Goal: Use online tool/utility: Utilize a website feature to perform a specific function

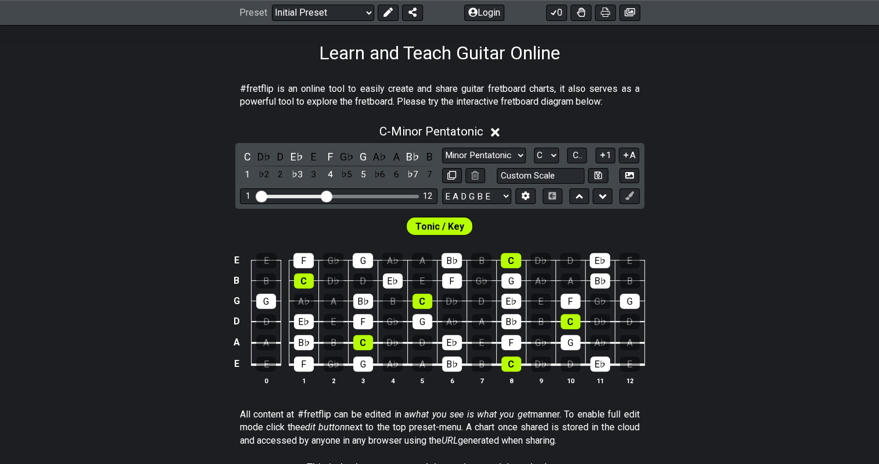
scroll to position [213, 0]
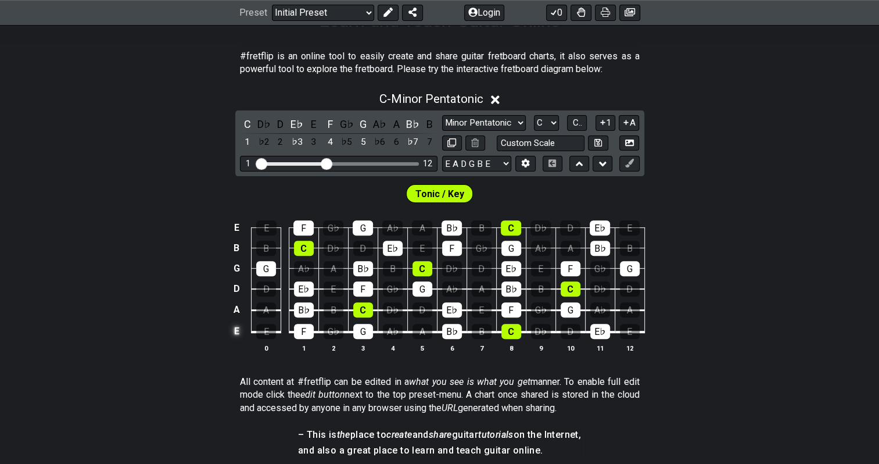
click at [239, 331] on td "E" at bounding box center [237, 331] width 14 height 22
click at [236, 332] on td "x" at bounding box center [237, 331] width 14 height 22
click at [238, 331] on td "o" at bounding box center [237, 331] width 14 height 22
click at [238, 332] on td at bounding box center [237, 331] width 14 height 22
click at [507, 158] on select "E A D G B E E A D G B E E A D G B E B E A D F♯ B A D G C E A D A D G B E E♭ A♭ …" at bounding box center [476, 164] width 69 height 16
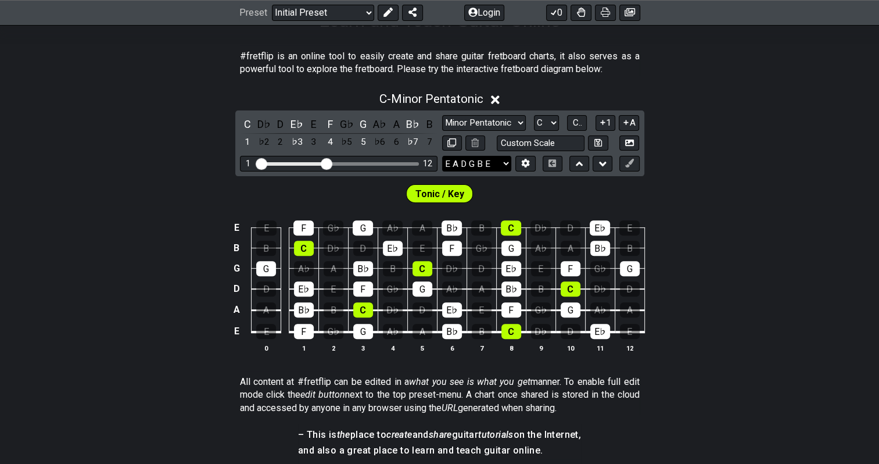
select select "E A D G B E"
click at [442, 156] on select "E A D G B E E A D G B E E A D G B E B E A D F♯ B A D G C E A D A D G B E E♭ A♭ …" at bounding box center [476, 164] width 69 height 16
click at [527, 164] on icon at bounding box center [526, 163] width 8 height 9
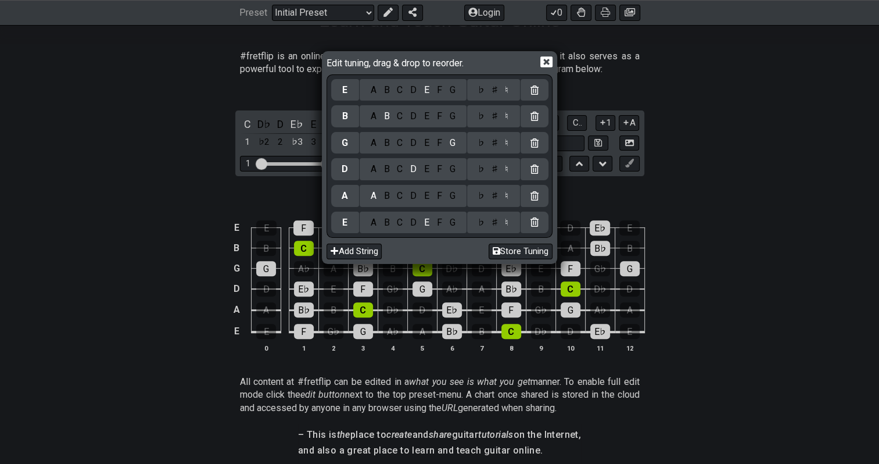
click at [439, 220] on div "F" at bounding box center [439, 222] width 13 height 13
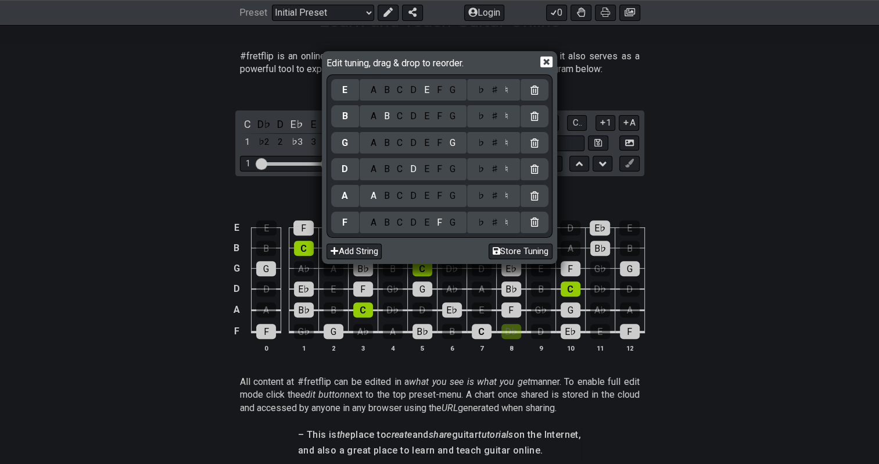
click at [401, 117] on div "C" at bounding box center [399, 116] width 13 height 13
click at [548, 64] on icon at bounding box center [547, 62] width 12 height 12
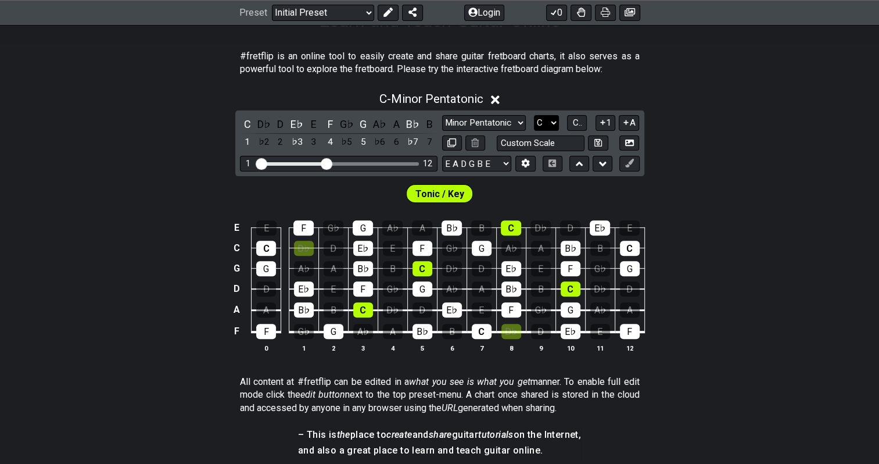
click at [554, 124] on select "A♭ A A♯ B♭ B C C♯ D♭ D D♯ E♭ E F F♯ G♭ G G♯" at bounding box center [546, 123] width 25 height 16
select select "F"
click at [534, 115] on select "A♭ A A♯ B♭ B C C♯ D♭ D D♯ E♭ E F F♯ G♭ G G♯" at bounding box center [546, 123] width 25 height 16
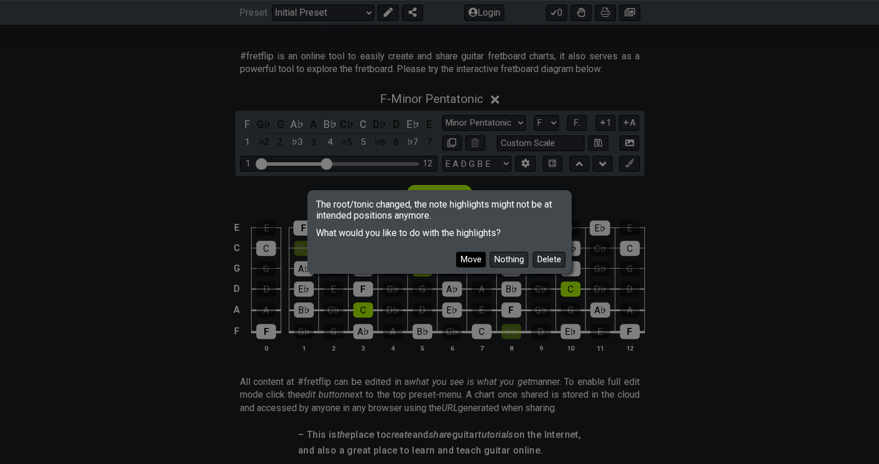
click at [473, 259] on button "Move" at bounding box center [471, 260] width 30 height 16
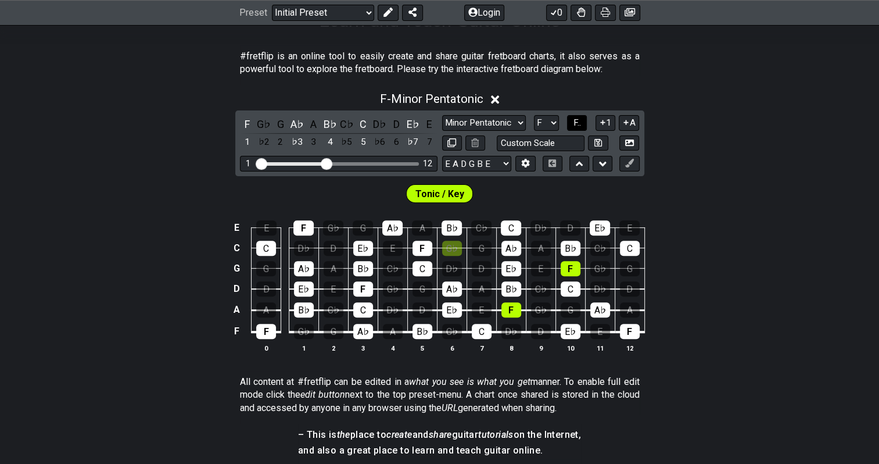
click at [581, 121] on button "F.." at bounding box center [577, 123] width 20 height 16
click at [581, 121] on span "1..7" at bounding box center [577, 122] width 14 height 10
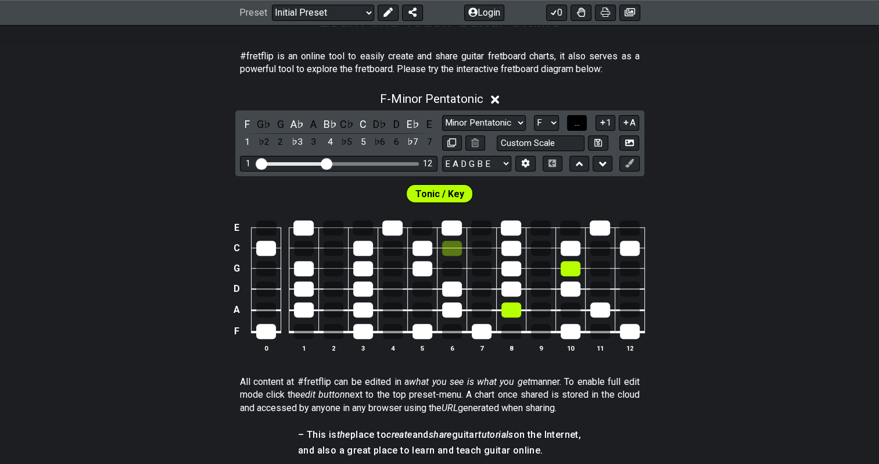
click at [581, 121] on button "..." at bounding box center [577, 123] width 20 height 16
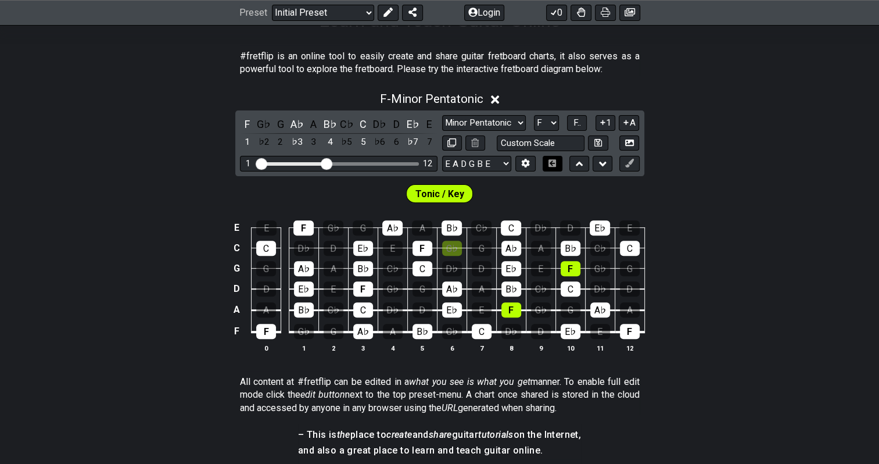
click at [552, 162] on icon at bounding box center [552, 163] width 9 height 8
click at [461, 120] on select "Minor Pentatonic Click to edit Minor Pentatonic Major Pentatonic Minor Blues Ma…" at bounding box center [484, 123] width 84 height 16
click at [442, 115] on select "Minor Pentatonic Click to edit Minor Pentatonic Major Pentatonic Minor Blues Ma…" at bounding box center [484, 123] width 84 height 16
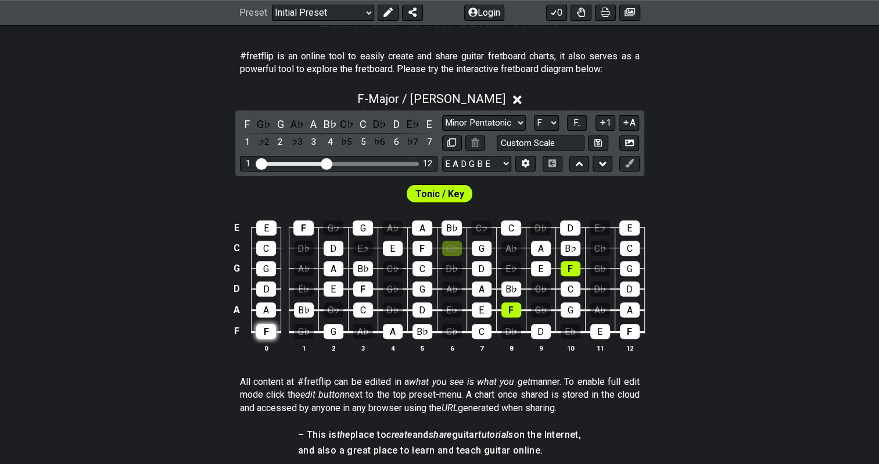
click at [266, 333] on div "F" at bounding box center [266, 331] width 20 height 15
click at [574, 123] on span "F.." at bounding box center [578, 122] width 8 height 10
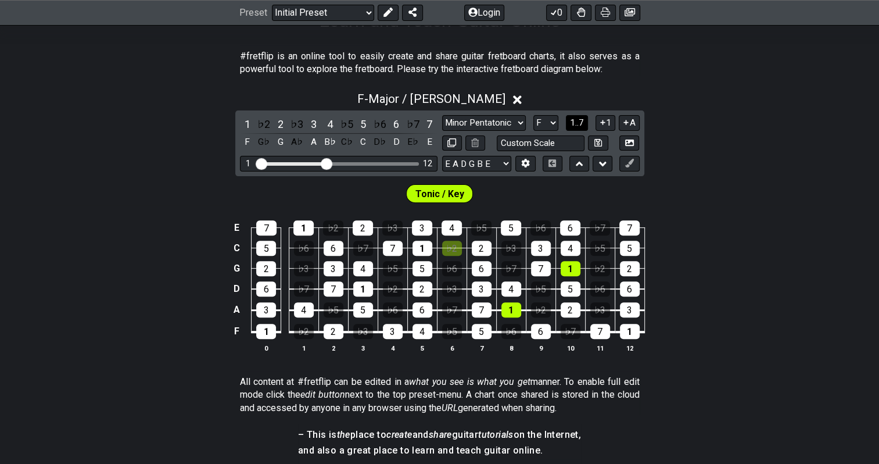
click at [574, 123] on span "1..7" at bounding box center [577, 122] width 14 height 10
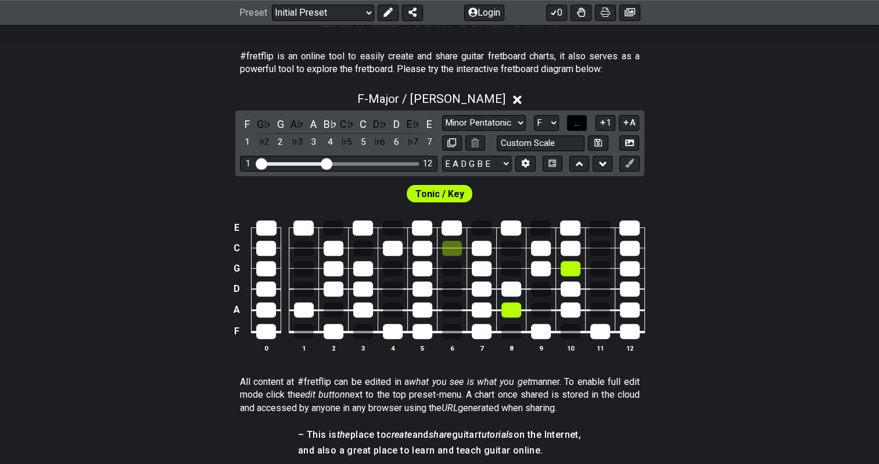
click at [575, 123] on span "..." at bounding box center [577, 122] width 5 height 10
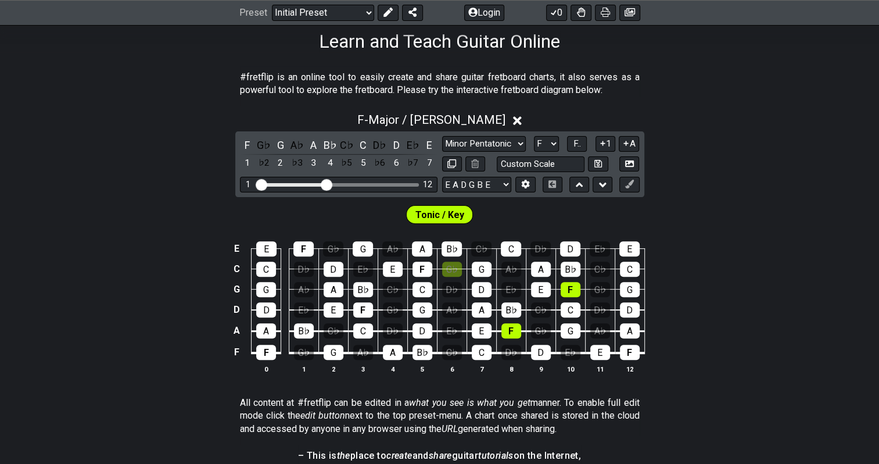
scroll to position [194, 0]
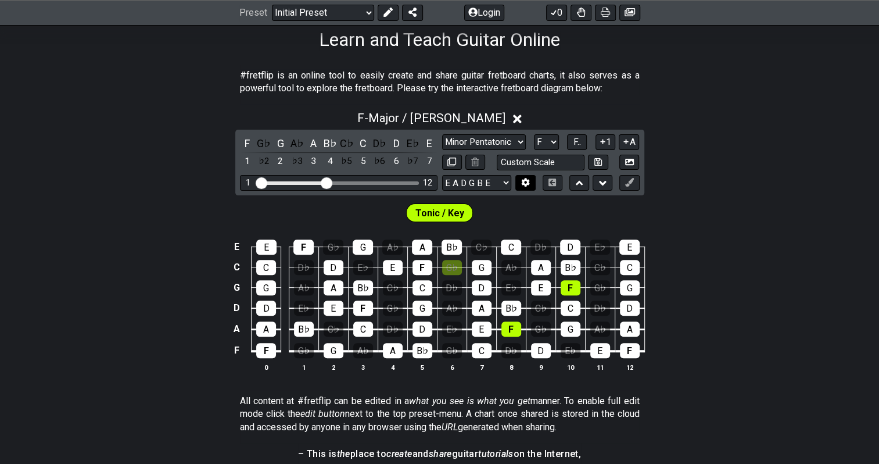
click at [527, 180] on icon at bounding box center [526, 182] width 8 height 9
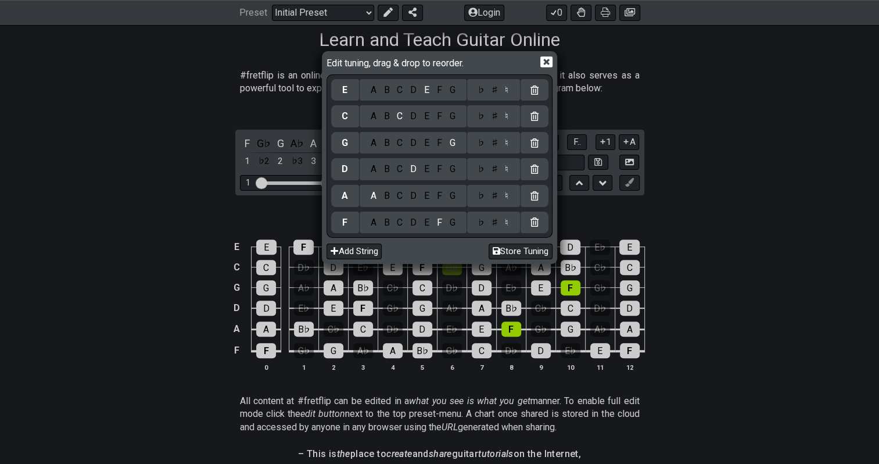
click at [401, 169] on div "C" at bounding box center [399, 169] width 13 height 13
click at [552, 60] on icon at bounding box center [547, 61] width 12 height 11
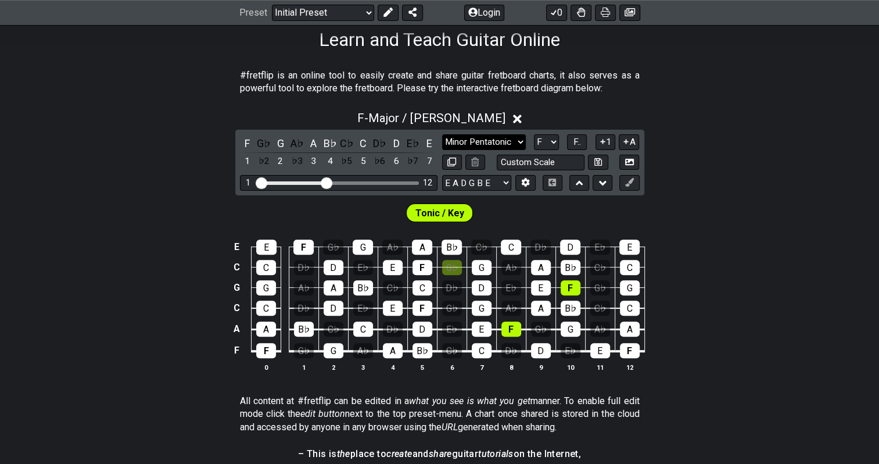
click at [461, 142] on select "Minor Pentatonic Click to edit Minor Pentatonic Major Pentatonic Minor Blues Ma…" at bounding box center [484, 142] width 84 height 16
click at [442, 134] on select "Minor Pentatonic Click to edit Minor Pentatonic Major Pentatonic Minor Blues Ma…" at bounding box center [484, 142] width 84 height 16
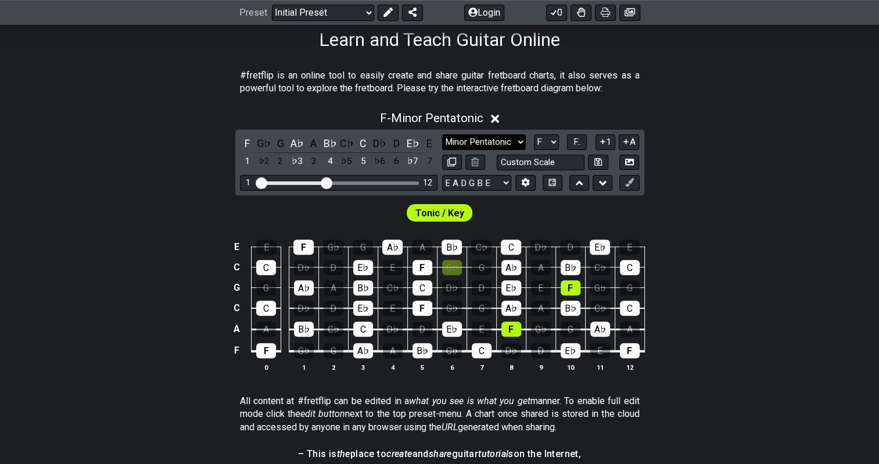
click at [463, 137] on select "Minor Pentatonic Click to edit Minor Pentatonic Major Pentatonic Minor Blues Ma…" at bounding box center [484, 142] width 84 height 16
select select "Major Pentatonic"
click at [442, 134] on select "Minor Pentatonic Click to edit Minor Pentatonic Major Pentatonic Minor Blues Ma…" at bounding box center [484, 142] width 84 height 16
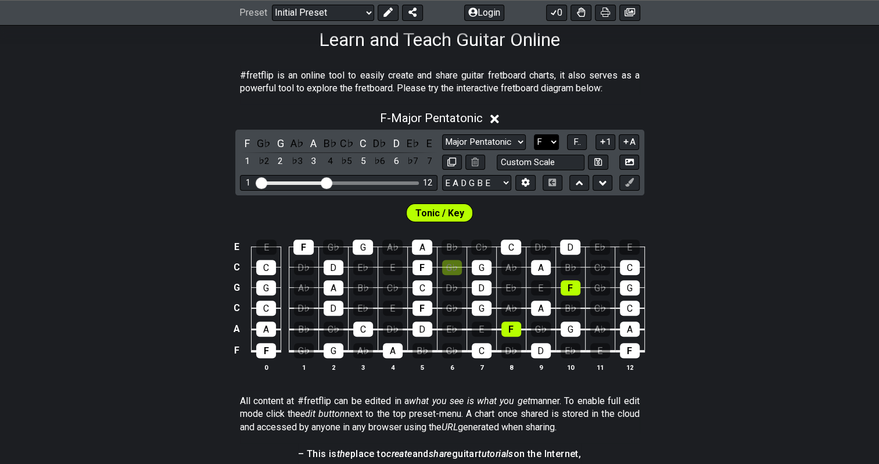
click at [552, 141] on select "A♭ A A♯ B♭ B C C♯ D♭ D D♯ E♭ E F F♯ G♭ G G♯" at bounding box center [546, 142] width 25 height 16
select select "C"
click at [534, 134] on select "A♭ A A♯ B♭ B C C♯ D♭ D D♯ E♭ E F F♯ G♭ G G♯" at bounding box center [546, 142] width 25 height 16
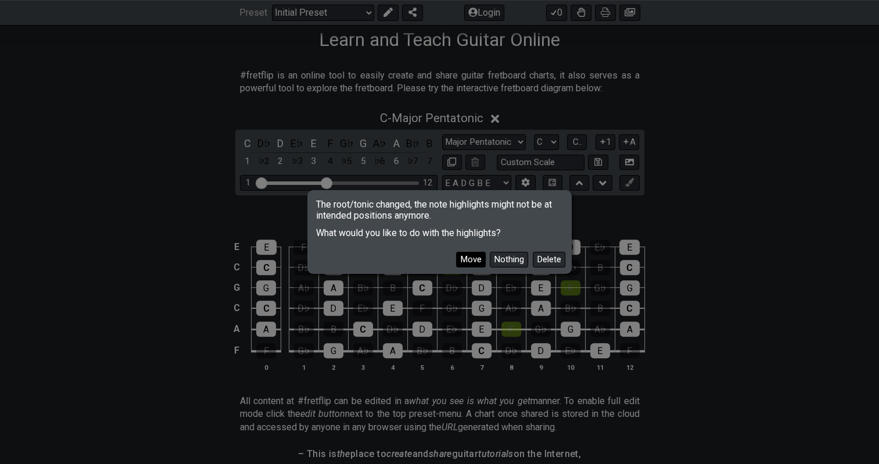
click at [470, 262] on button "Move" at bounding box center [471, 260] width 30 height 16
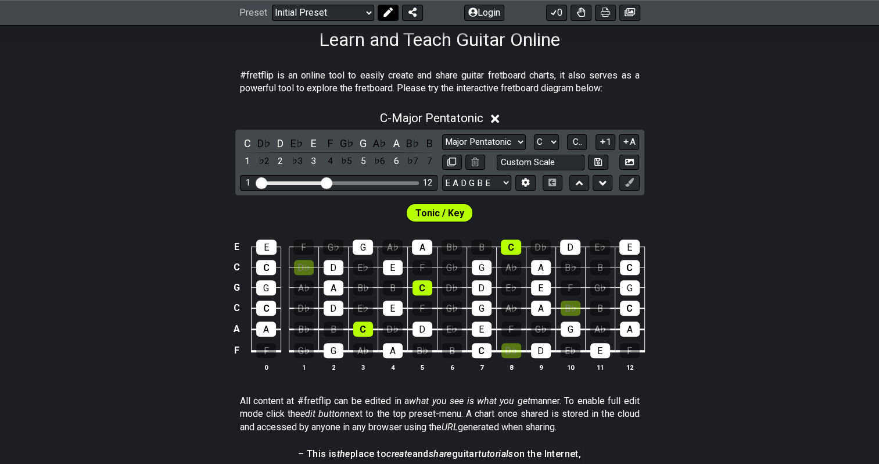
click at [384, 12] on icon at bounding box center [387, 12] width 9 height 9
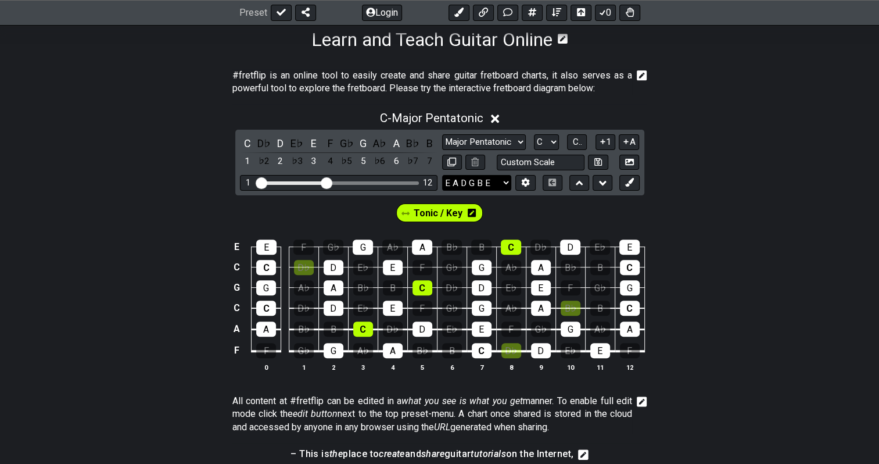
click at [503, 178] on select "E A D G B E E A D G B E E A D G B E B E A D F♯ B A D G C E A D A D G B E E♭ A♭ …" at bounding box center [476, 183] width 69 height 16
select select "D A D G A D"
click at [442, 175] on select "E A D G B E E A D G B E E A D G B E B E A D F♯ B A D G C E A D A D G B E E♭ A♭ …" at bounding box center [476, 183] width 69 height 16
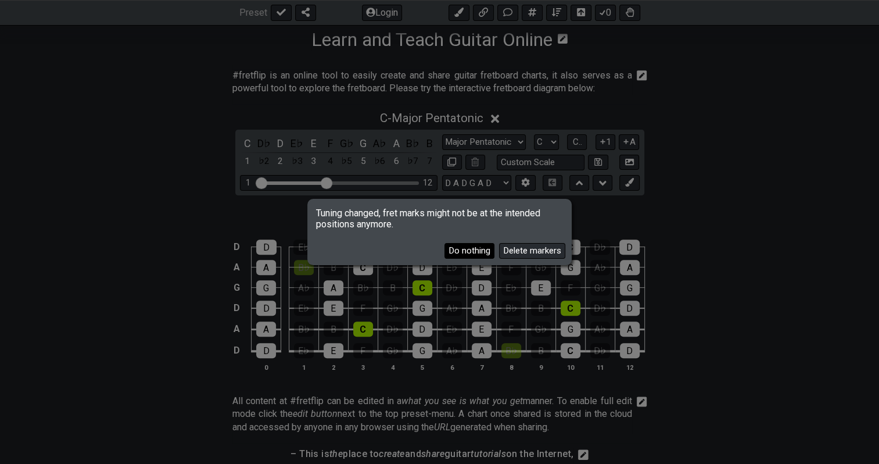
click at [476, 251] on button "Do nothing" at bounding box center [470, 251] width 50 height 16
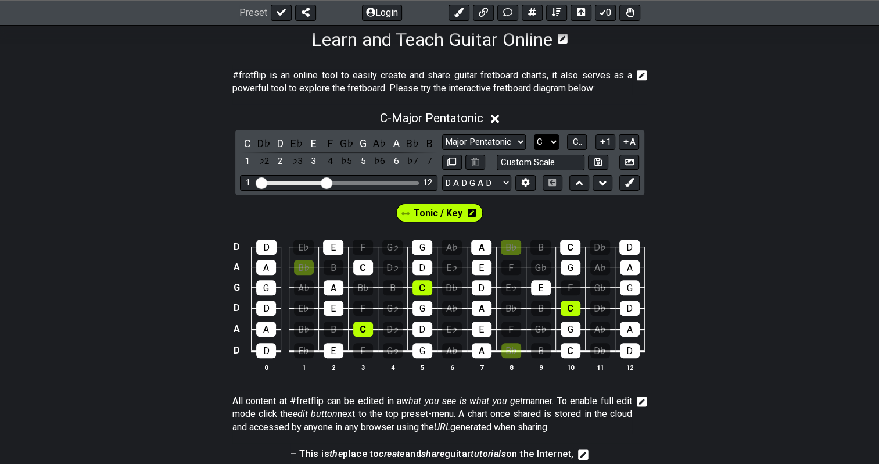
click at [552, 139] on select "A♭ A A♯ B♭ B C C♯ D♭ D D♯ E♭ E F F♯ G♭ G G♯" at bounding box center [546, 142] width 25 height 16
click at [534, 134] on select "A♭ A A♯ B♭ B C C♯ D♭ D D♯ E♭ E F F♯ G♭ G G♯" at bounding box center [546, 142] width 25 height 16
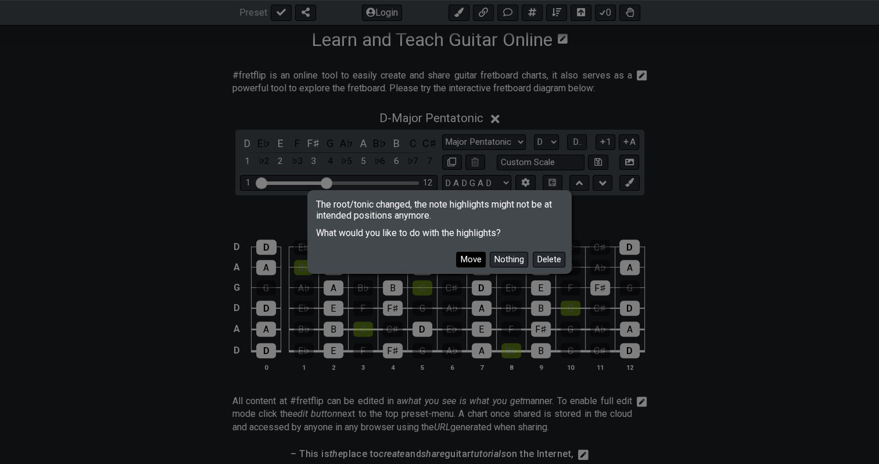
click at [475, 257] on button "Move" at bounding box center [471, 260] width 30 height 16
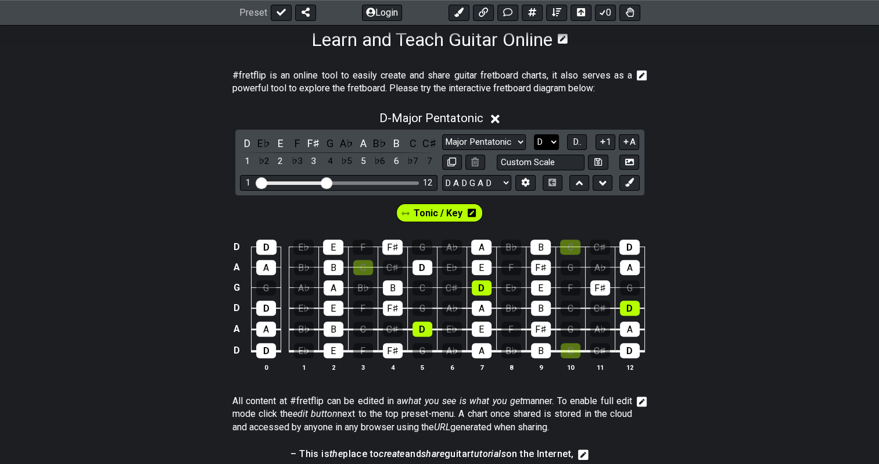
click at [553, 141] on select "A♭ A A♯ B♭ B C C♯ D♭ D D♯ E♭ E F F♯ G♭ G G♯" at bounding box center [546, 142] width 25 height 16
select select "C"
click at [534, 134] on select "A♭ A A♯ B♭ B C C♯ D♭ D D♯ E♭ E F F♯ G♭ G G♯" at bounding box center [546, 142] width 25 height 16
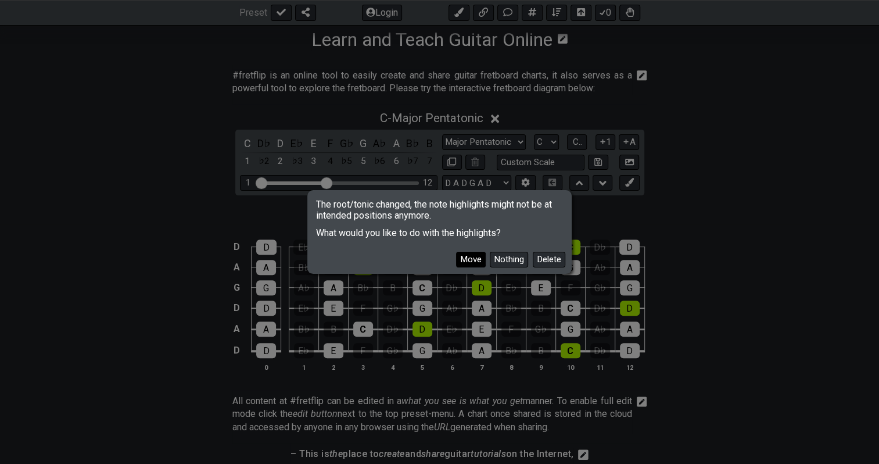
click at [473, 259] on button "Move" at bounding box center [471, 260] width 30 height 16
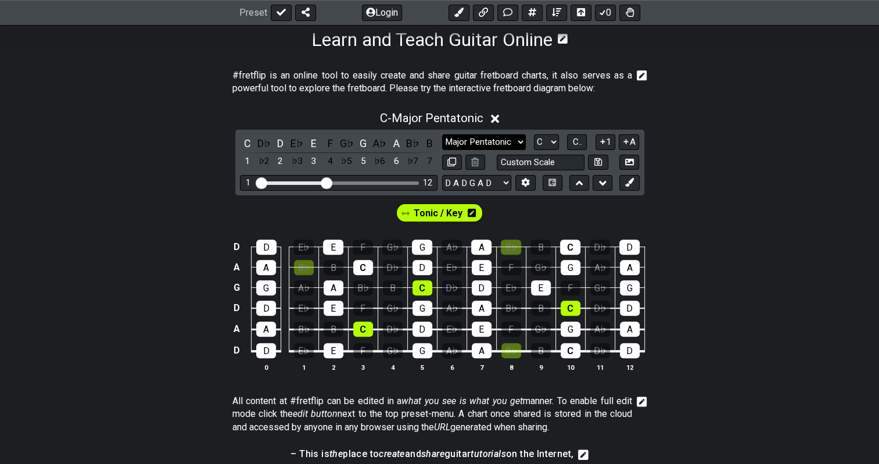
click at [484, 138] on select "Minor Pentatonic Click to edit Minor Pentatonic Major Pentatonic Minor Blues Ma…" at bounding box center [484, 142] width 84 height 16
select select "Major / [PERSON_NAME]"
click at [442, 134] on select "Minor Pentatonic Click to edit Minor Pentatonic Major Pentatonic Minor Blues Ma…" at bounding box center [484, 142] width 84 height 16
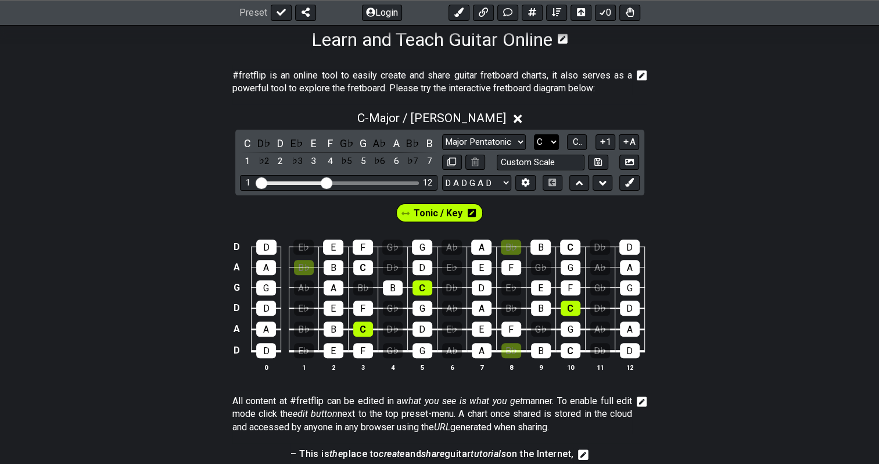
click at [543, 138] on select "A♭ A A♯ B♭ B C C♯ D♭ D D♯ E♭ E F F♯ G♭ G G♯" at bounding box center [546, 142] width 25 height 16
select select "D"
click at [534, 134] on select "A♭ A A♯ B♭ B C C♯ D♭ D D♯ E♭ E F F♯ G♭ G G♯" at bounding box center [546, 142] width 25 height 16
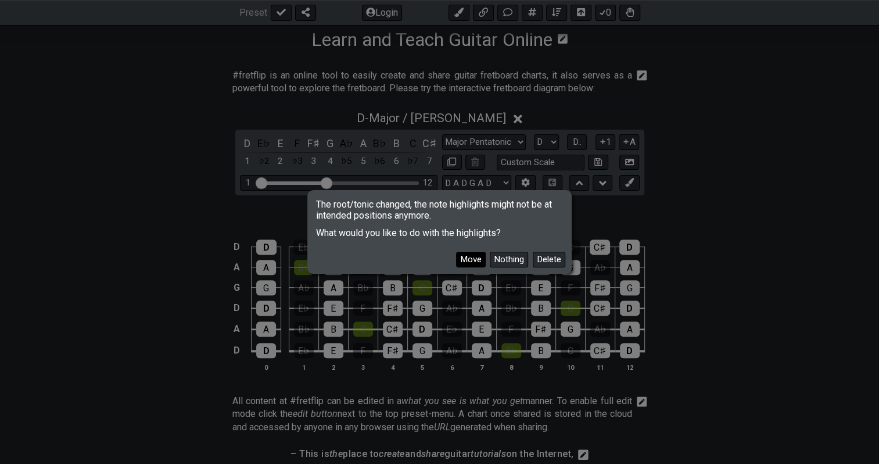
click at [475, 255] on button "Move" at bounding box center [471, 260] width 30 height 16
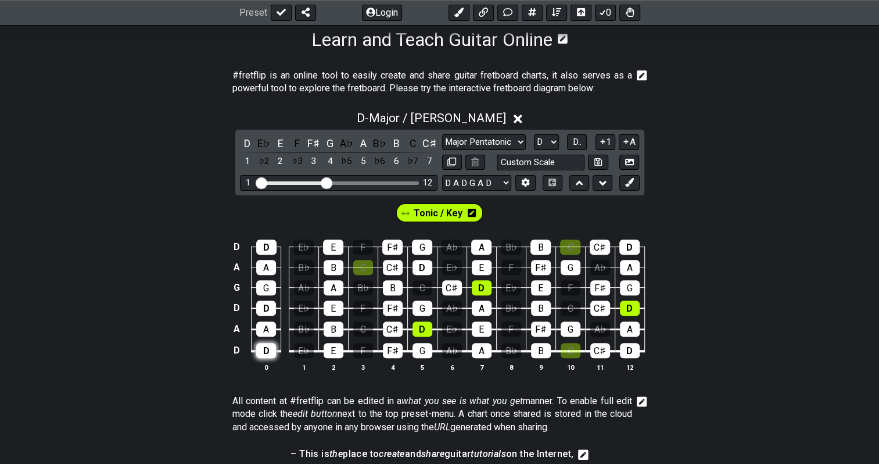
click at [269, 347] on div "D" at bounding box center [266, 350] width 20 height 15
click at [269, 348] on div "D" at bounding box center [266, 350] width 20 height 15
